Goal: Task Accomplishment & Management: Manage account settings

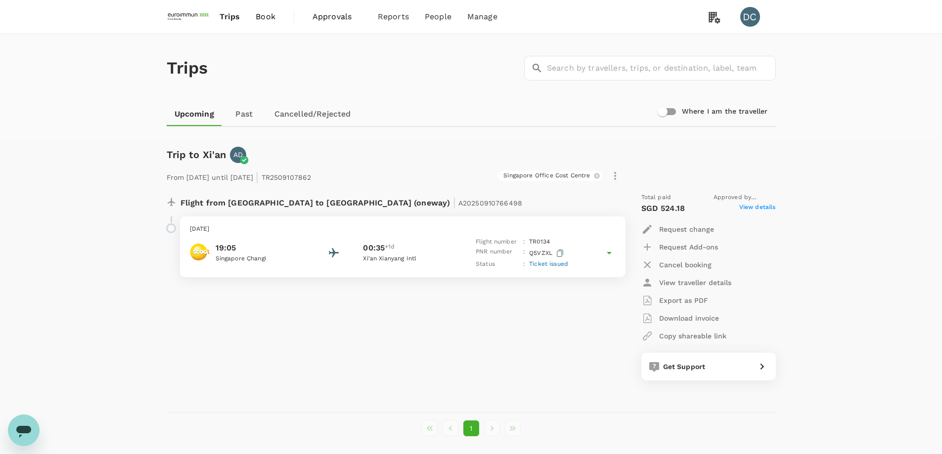
click at [322, 16] on span "Approvals" at bounding box center [336, 17] width 49 height 12
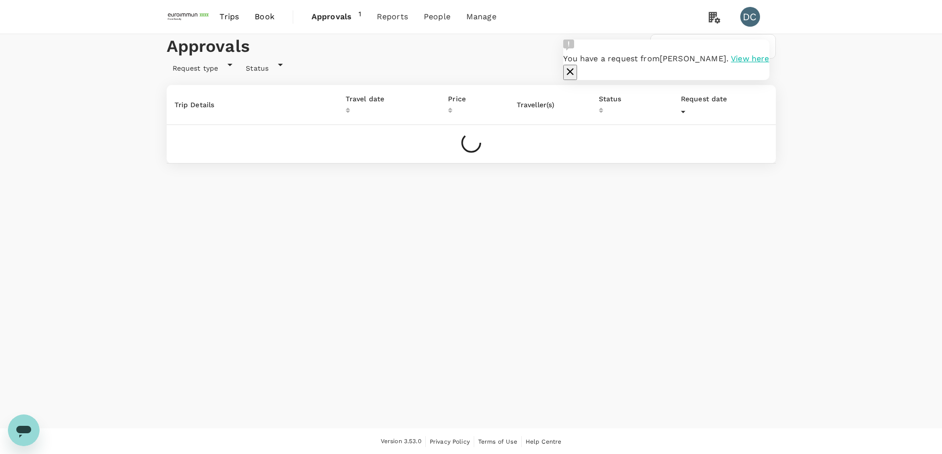
click at [731, 63] on span "View here" at bounding box center [750, 58] width 38 height 9
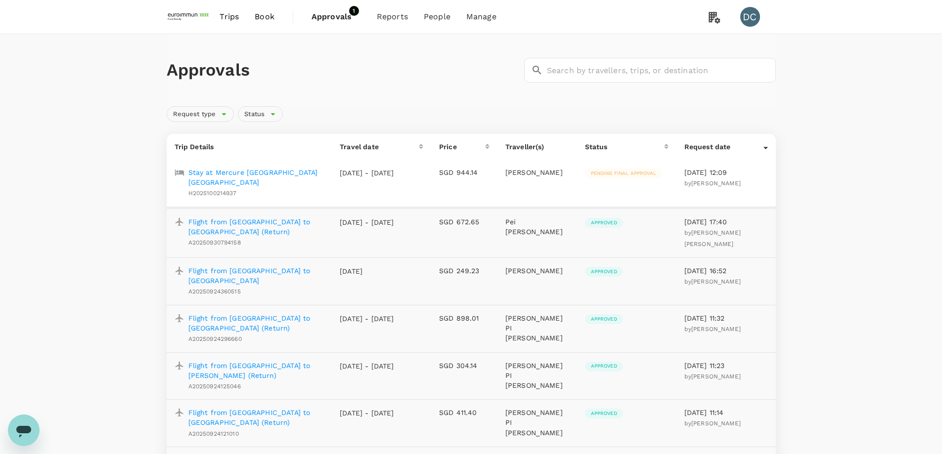
click at [227, 174] on p "Stay at Mercure [GEOGRAPHIC_DATA] [GEOGRAPHIC_DATA]" at bounding box center [256, 178] width 136 height 20
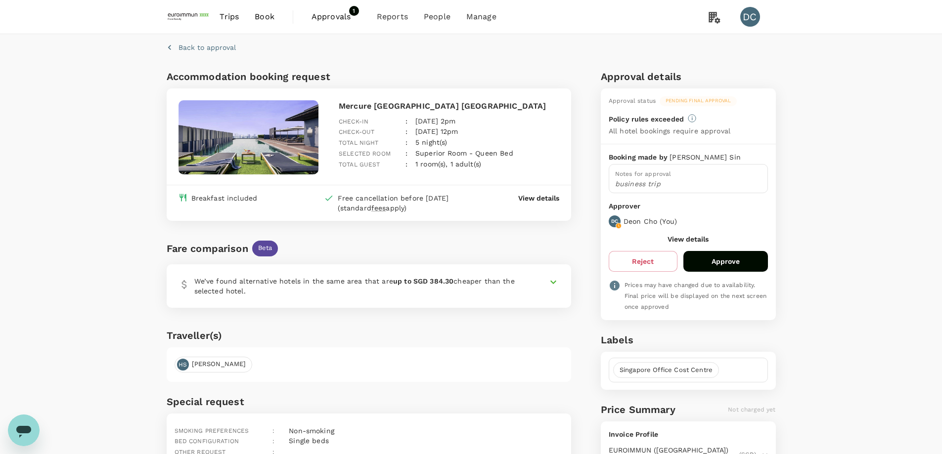
click at [716, 260] on button "Approve" at bounding box center [725, 261] width 85 height 21
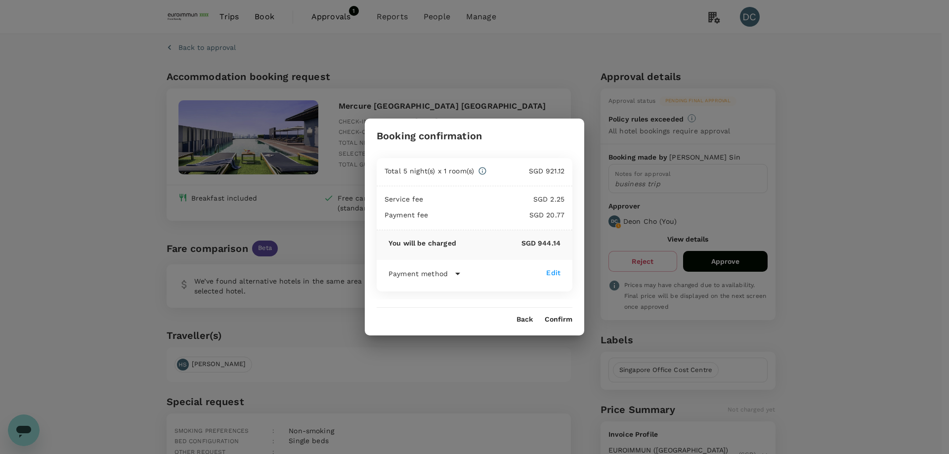
click at [550, 273] on div "Edit" at bounding box center [553, 273] width 14 height 10
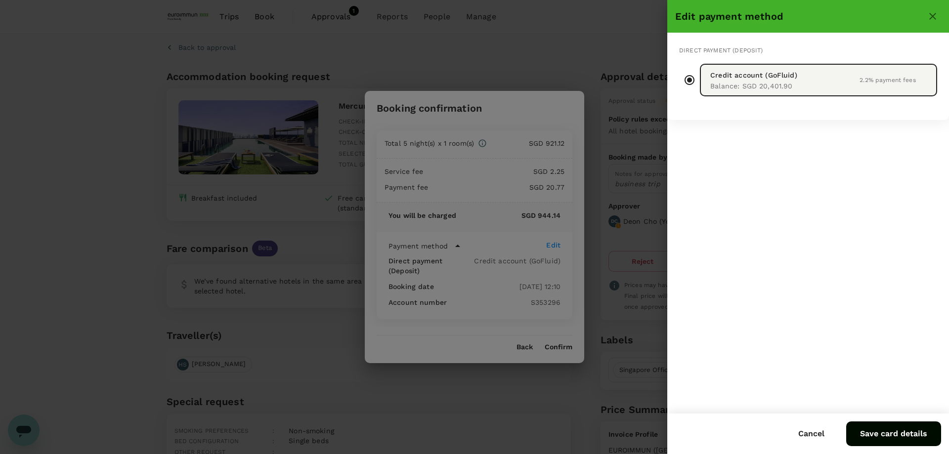
click at [558, 343] on div at bounding box center [474, 227] width 949 height 454
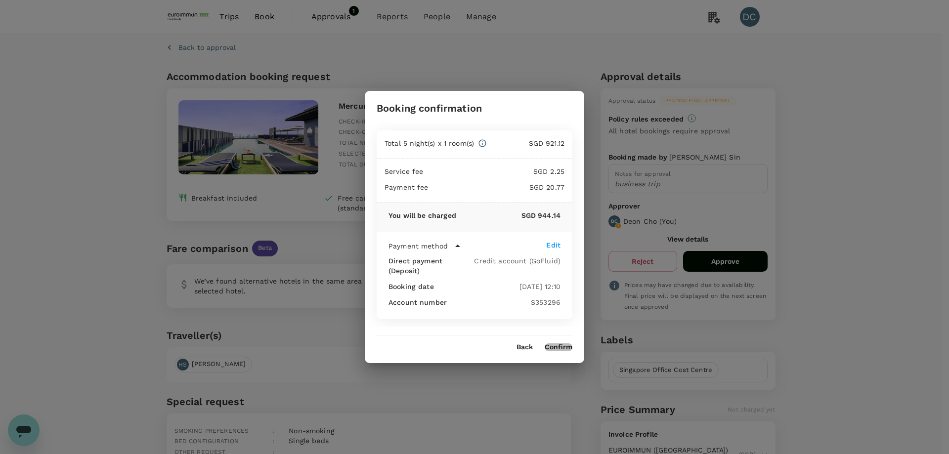
click at [561, 344] on button "Confirm" at bounding box center [559, 348] width 28 height 8
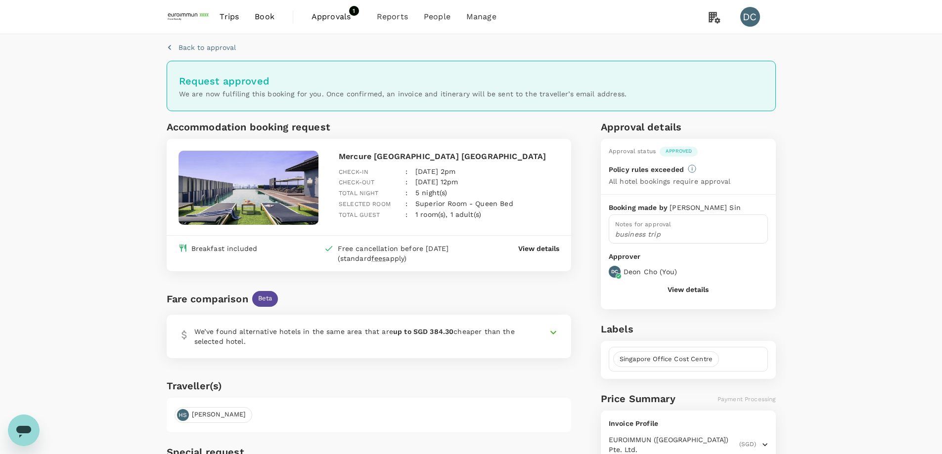
click at [328, 18] on span "Approvals" at bounding box center [335, 17] width 49 height 12
